Goal: Navigation & Orientation: Go to known website

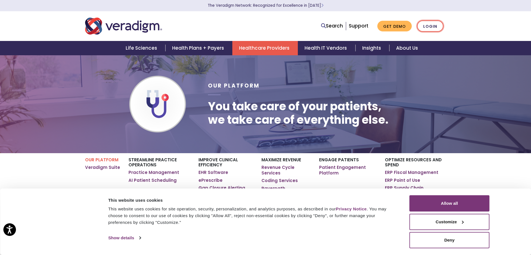
click at [429, 25] on link "Login" at bounding box center [430, 25] width 26 height 11
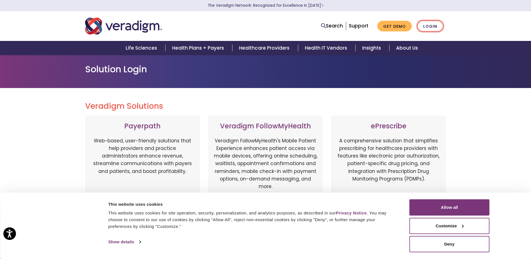
click at [436, 26] on link "Login" at bounding box center [430, 25] width 26 height 11
